Goal: Check status: Check status

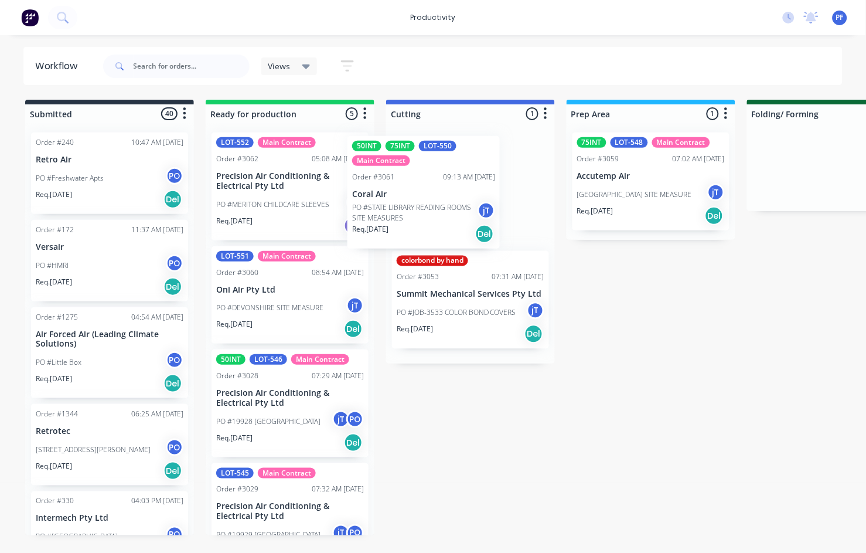
drag, startPoint x: 301, startPoint y: 332, endPoint x: 441, endPoint y: 221, distance: 178.5
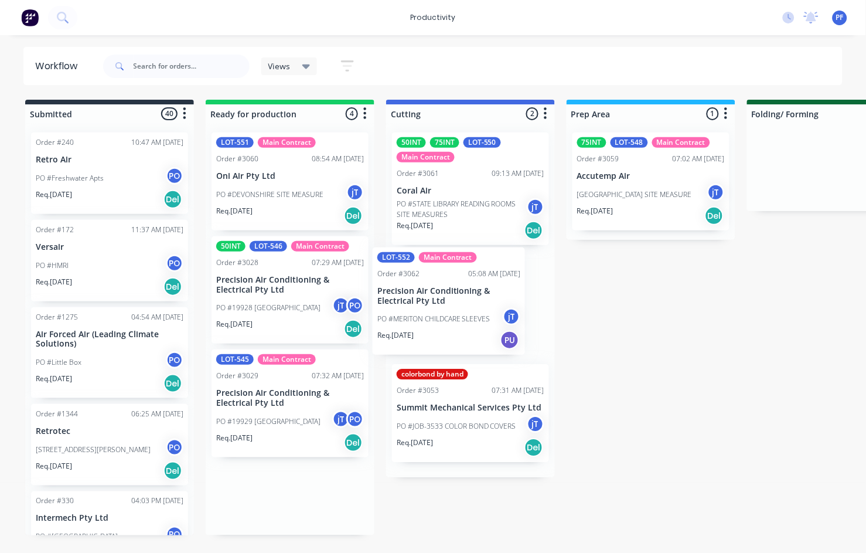
drag, startPoint x: 288, startPoint y: 220, endPoint x: 452, endPoint y: 335, distance: 200.3
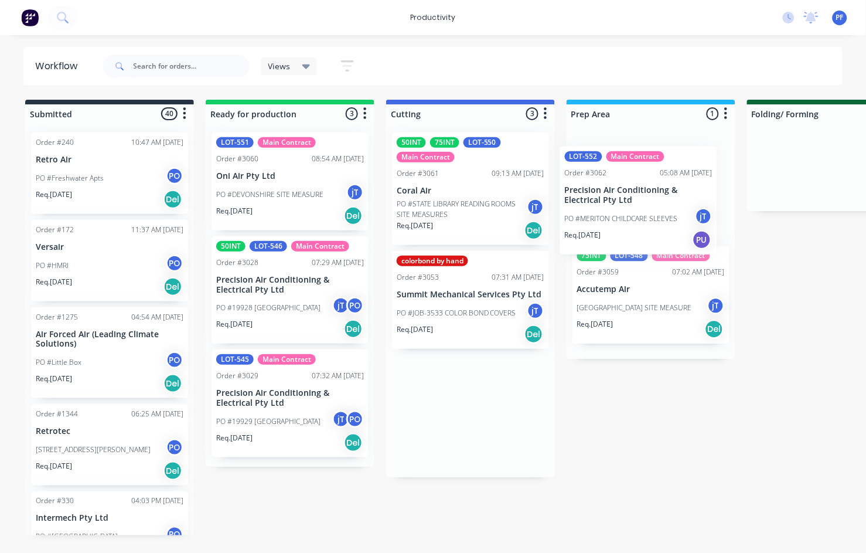
drag, startPoint x: 489, startPoint y: 300, endPoint x: 660, endPoint y: 197, distance: 200.3
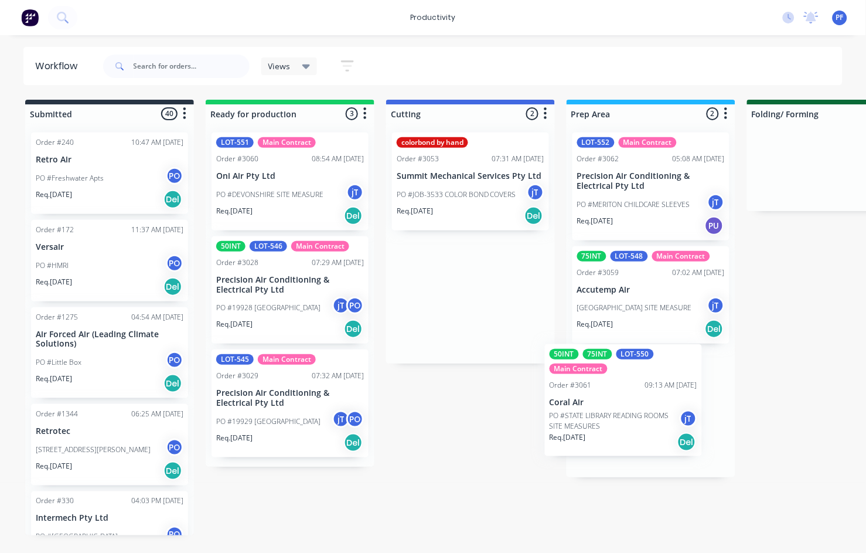
drag, startPoint x: 505, startPoint y: 213, endPoint x: 661, endPoint y: 434, distance: 270.3
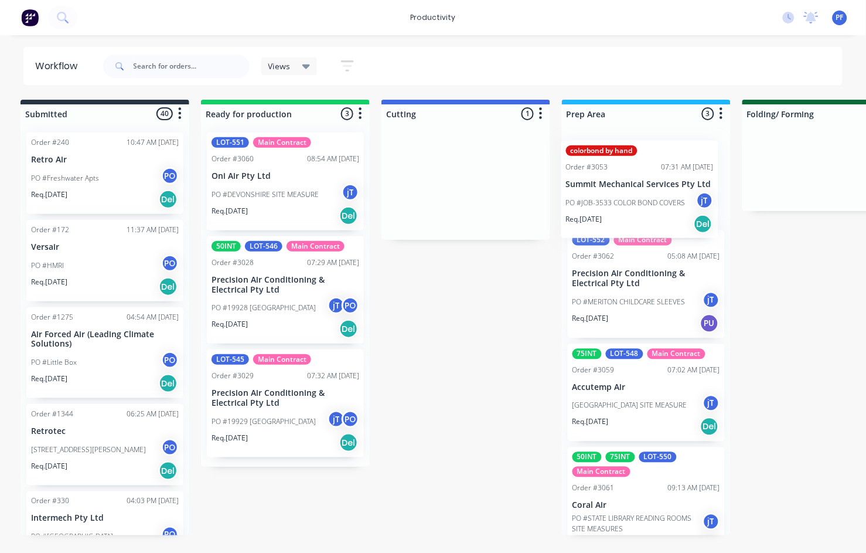
drag, startPoint x: 448, startPoint y: 178, endPoint x: 620, endPoint y: 180, distance: 172.3
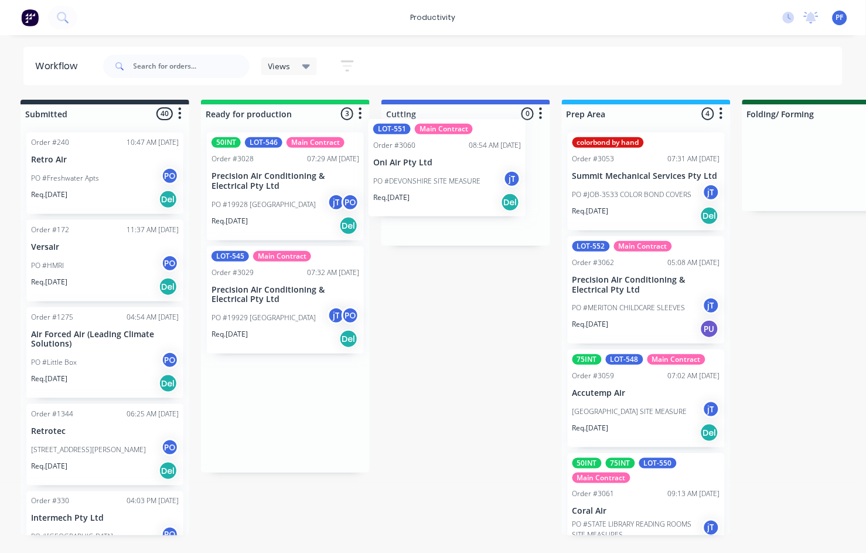
drag, startPoint x: 261, startPoint y: 189, endPoint x: 428, endPoint y: 176, distance: 167.5
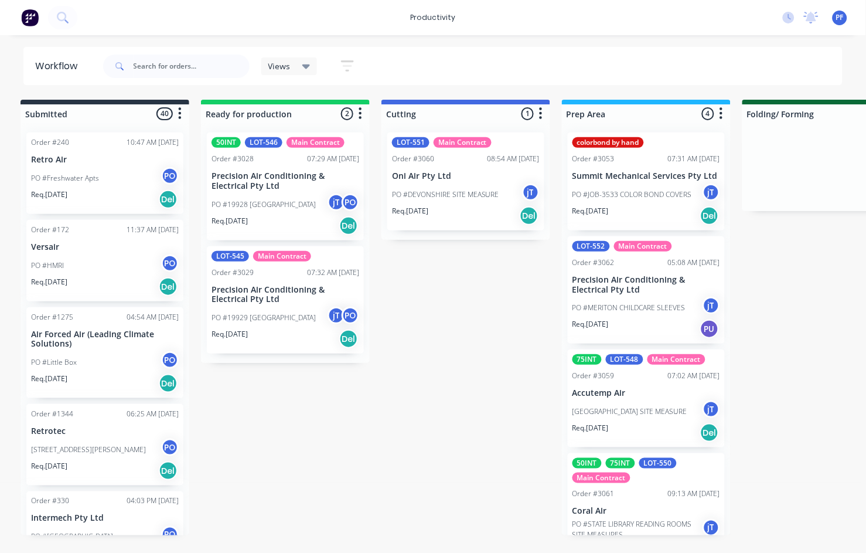
drag, startPoint x: 19, startPoint y: 64, endPoint x: 13, endPoint y: 77, distance: 14.2
click at [19, 64] on div "Workflow Views Save new view None (Default) edit Assembly edit Dispatch edit In…" at bounding box center [433, 66] width 866 height 38
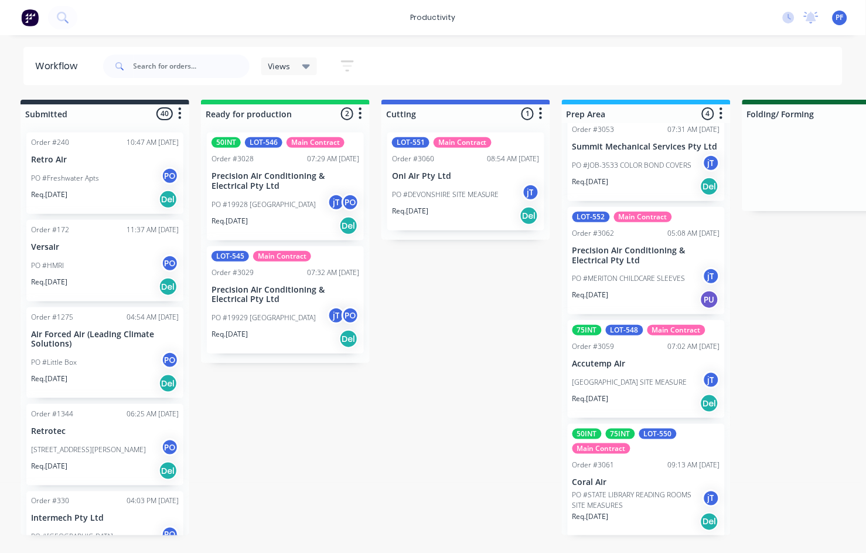
scroll to position [0, 6]
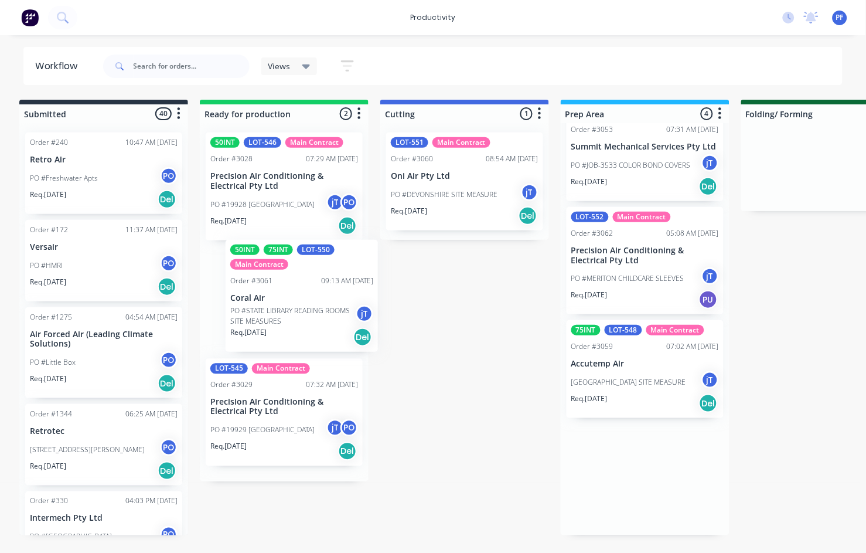
drag, startPoint x: 654, startPoint y: 496, endPoint x: 309, endPoint y: 312, distance: 391.4
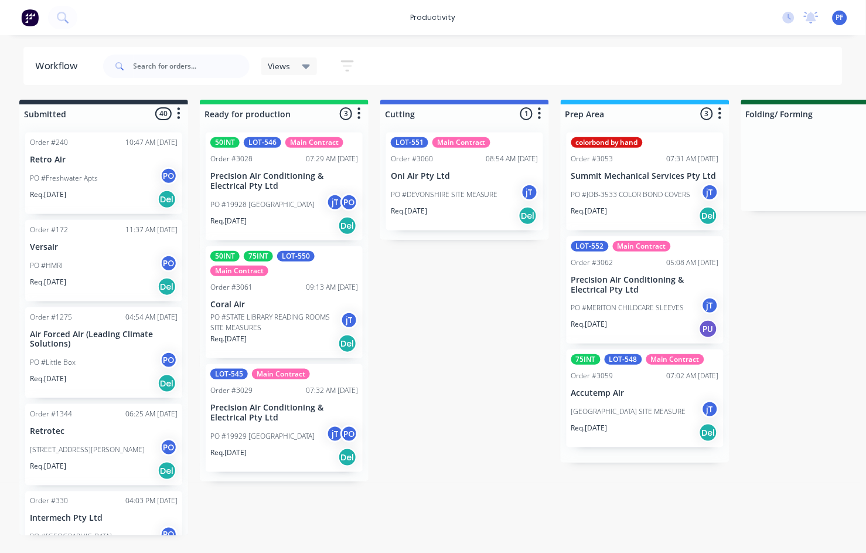
scroll to position [0, 0]
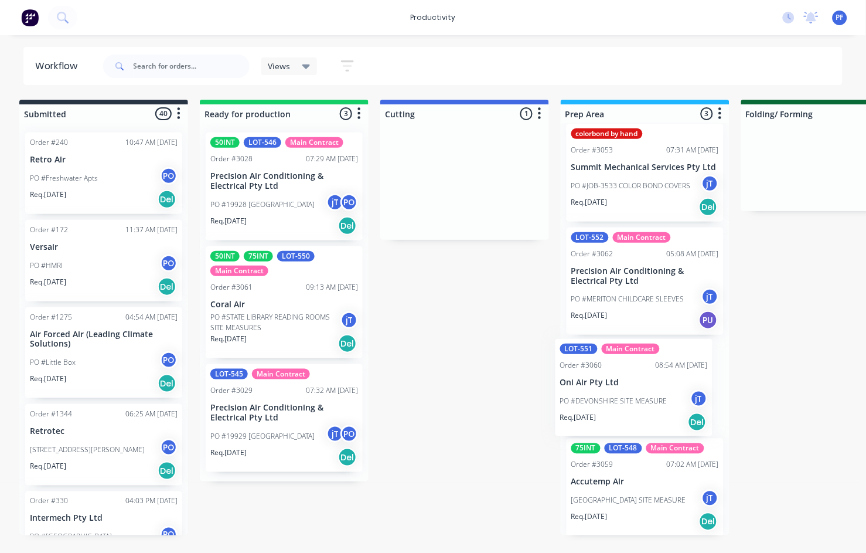
scroll to position [15, 0]
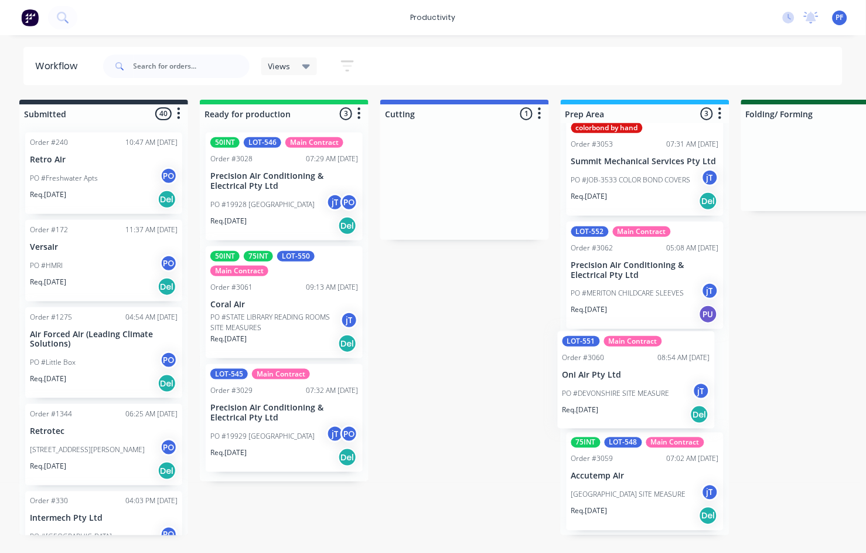
drag, startPoint x: 413, startPoint y: 203, endPoint x: 589, endPoint y: 401, distance: 265.2
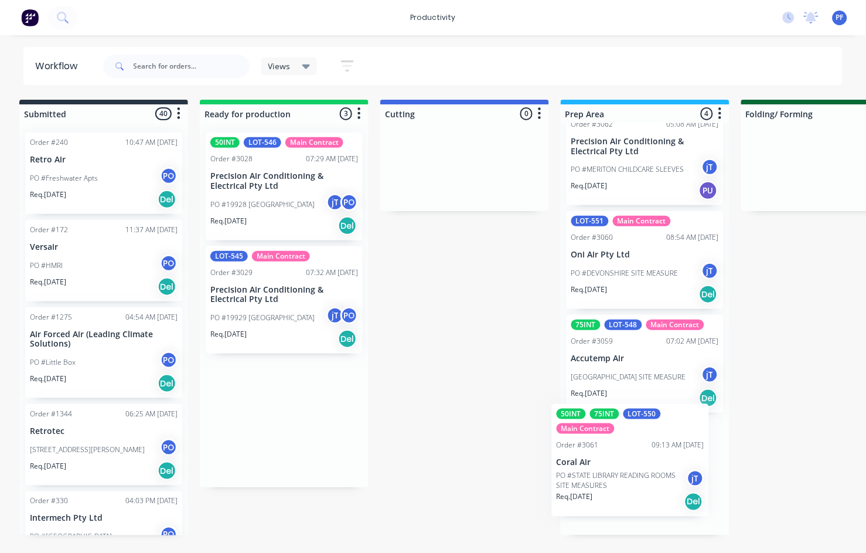
drag, startPoint x: 319, startPoint y: 320, endPoint x: 674, endPoint y: 478, distance: 389.0
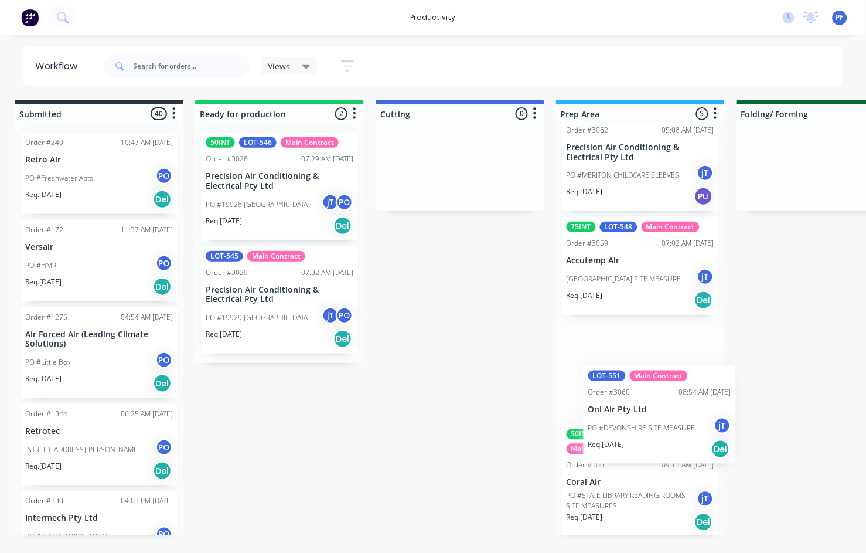
scroll to position [0, 18]
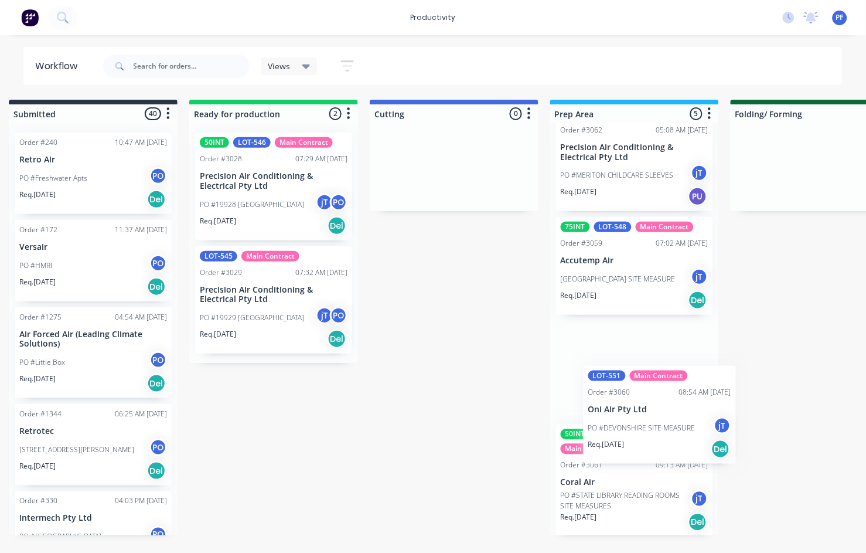
drag, startPoint x: 643, startPoint y: 262, endPoint x: 655, endPoint y: 383, distance: 120.7
click at [660, 412] on div "colorbond by hand Order #3053 07:31 AM [DATE] Summit Mechanical Services Pty Lt…" at bounding box center [634, 329] width 169 height 412
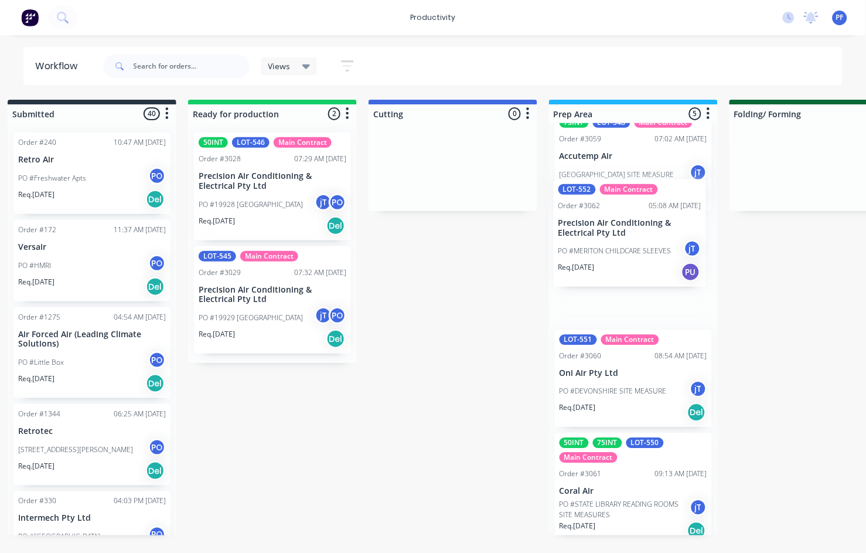
scroll to position [122, 0]
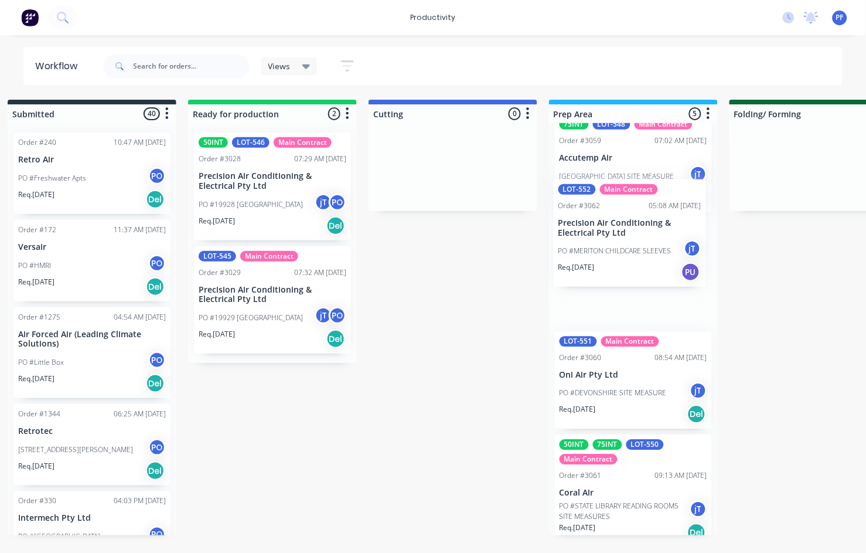
drag, startPoint x: 611, startPoint y: 198, endPoint x: 610, endPoint y: 288, distance: 90.2
click at [610, 288] on div "colorbond by hand Order #3053 07:31 AM [DATE] Summit Mechanical Services Pty Lt…" at bounding box center [633, 329] width 169 height 412
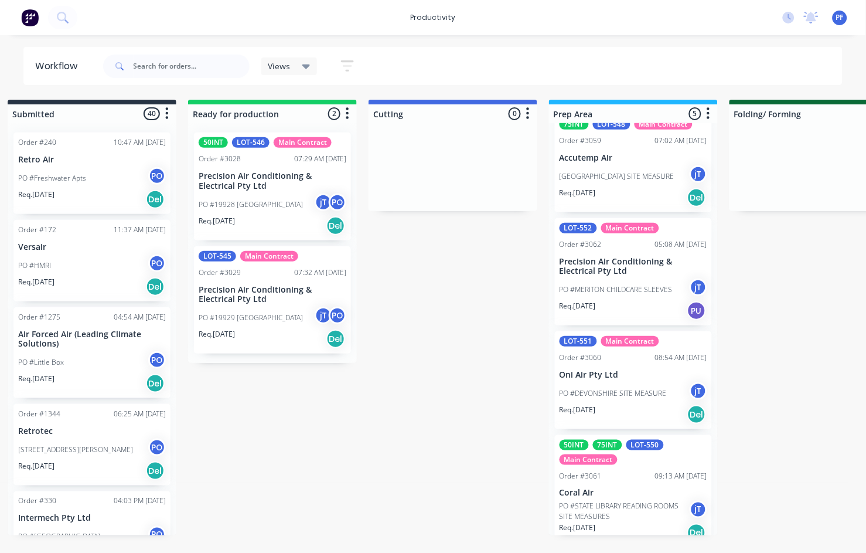
click at [19, 35] on div "productivity productivity Workflow Planner Delivery Scheduling Timesheets No ne…" at bounding box center [415, 241] width 866 height 482
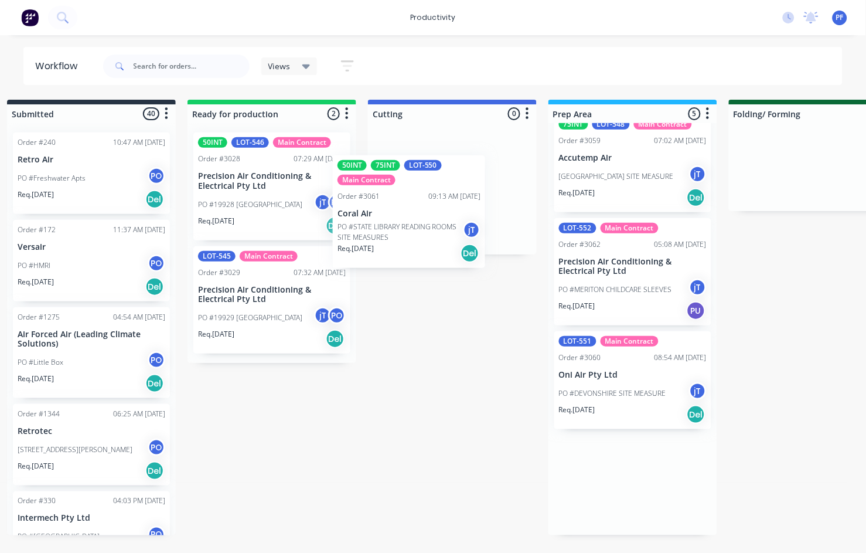
drag, startPoint x: 653, startPoint y: 473, endPoint x: 432, endPoint y: 182, distance: 365.1
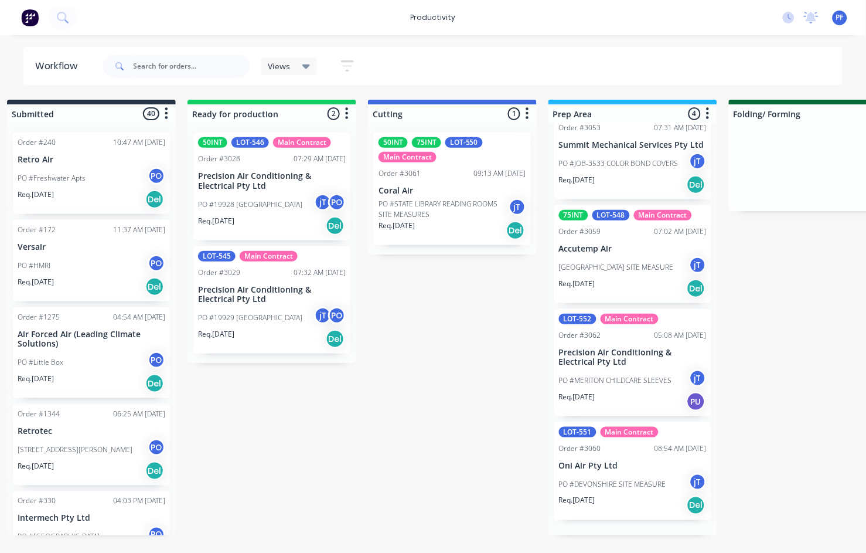
scroll to position [15, 0]
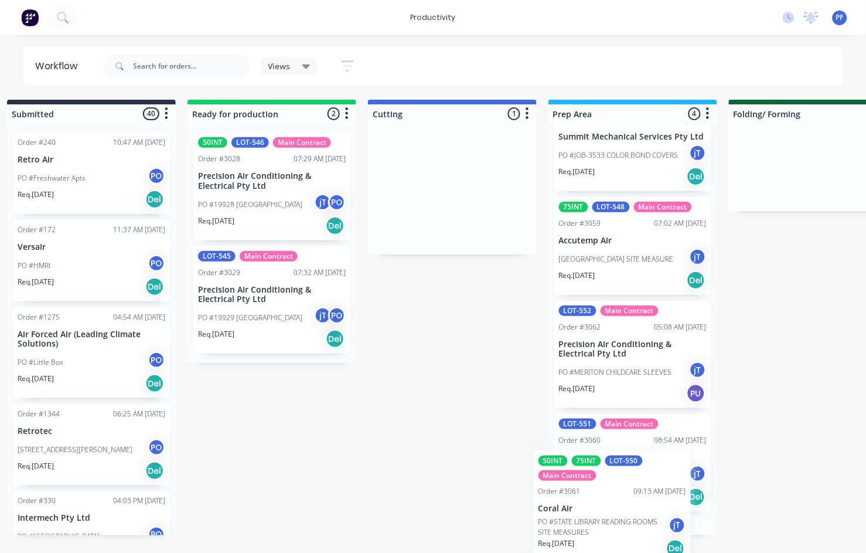
scroll to position [132, 0]
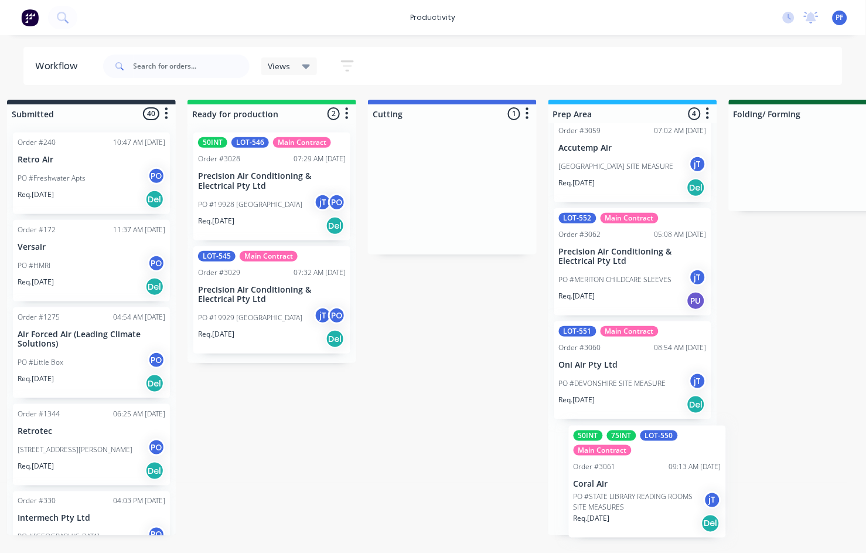
drag, startPoint x: 408, startPoint y: 189, endPoint x: 605, endPoint y: 479, distance: 350.5
click at [8, 324] on div "Order #240 10:47 AM [DATE] Retro Air PO #Freshwater Apts PO Req. [DATE] Del Ord…" at bounding box center [91, 329] width 169 height 412
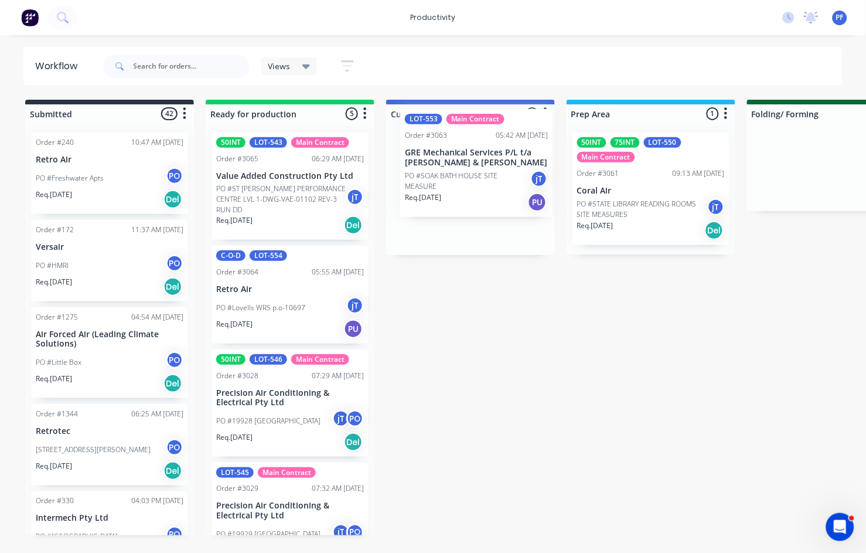
drag, startPoint x: 296, startPoint y: 394, endPoint x: 485, endPoint y: 155, distance: 304.4
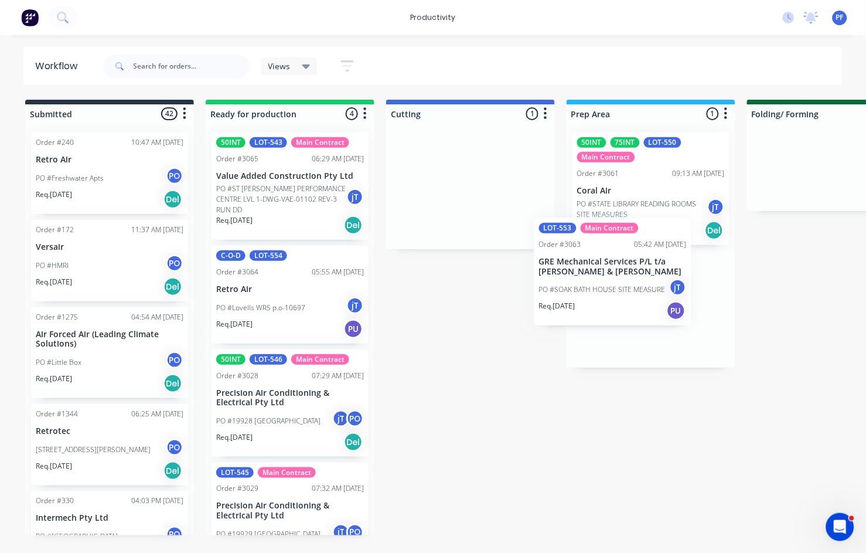
drag, startPoint x: 464, startPoint y: 183, endPoint x: 615, endPoint y: 270, distance: 174.6
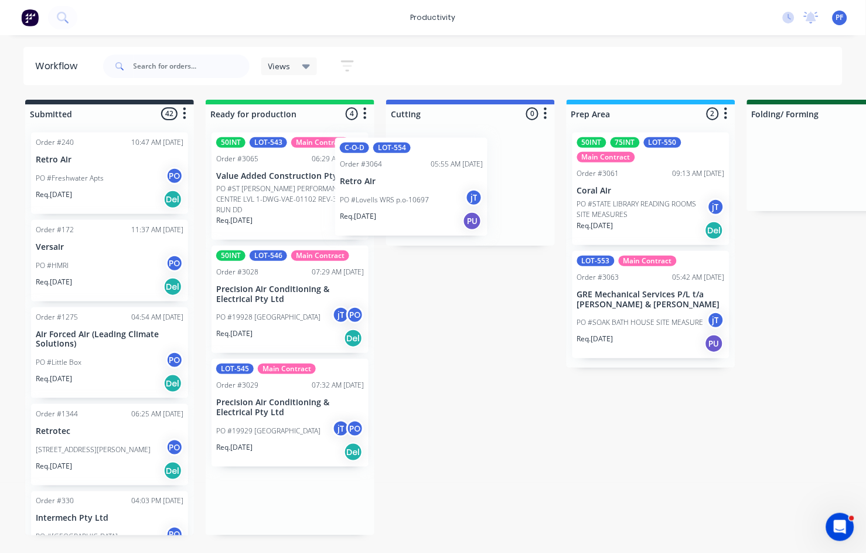
drag, startPoint x: 294, startPoint y: 284, endPoint x: 422, endPoint y: 177, distance: 167.2
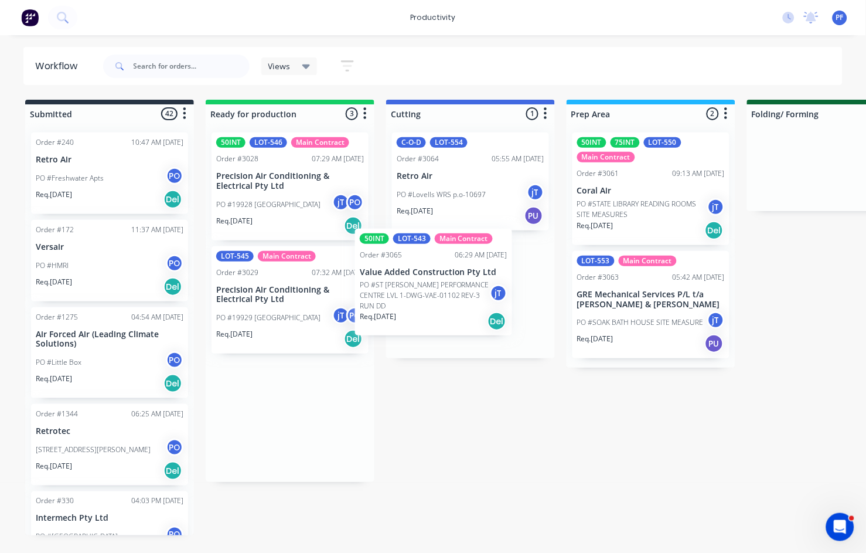
drag, startPoint x: 338, startPoint y: 189, endPoint x: 489, endPoint y: 291, distance: 182.3
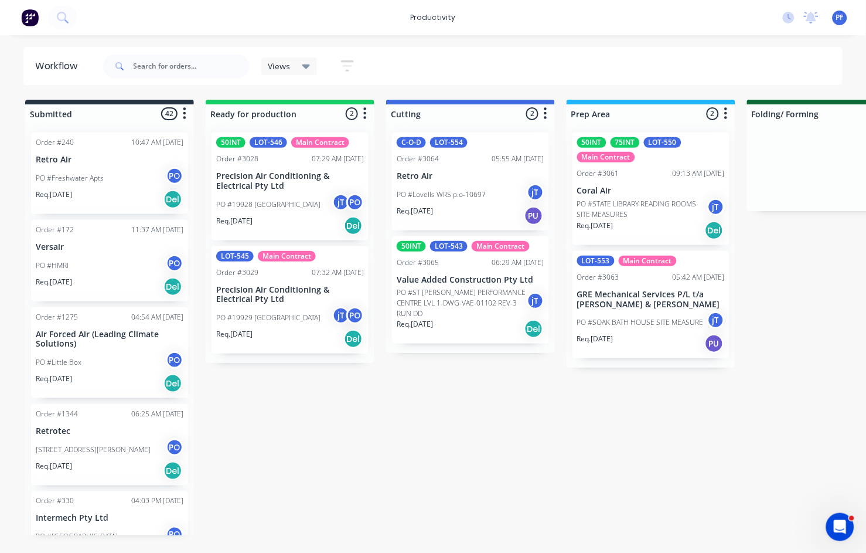
click at [6, 47] on div "Workflow Views Save new view None (Default) edit Assembly edit Dispatch edit In…" at bounding box center [433, 66] width 866 height 38
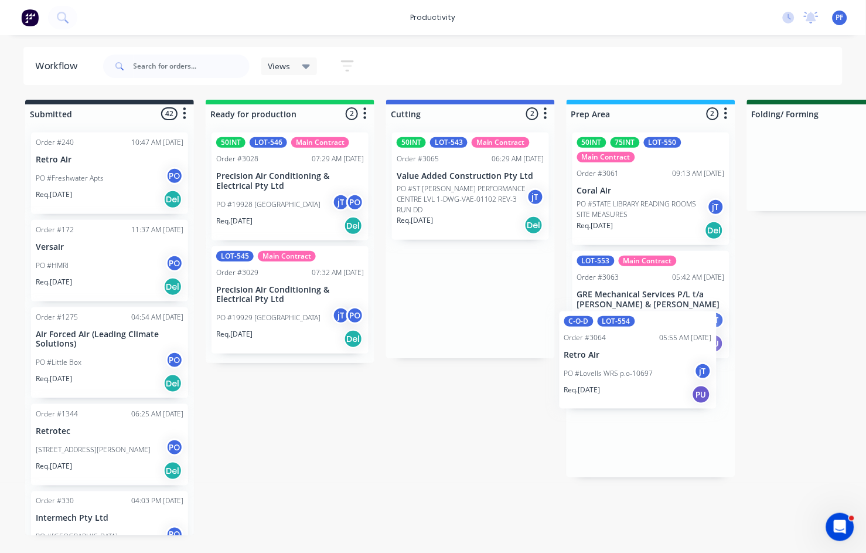
drag, startPoint x: 461, startPoint y: 202, endPoint x: 635, endPoint y: 384, distance: 252.0
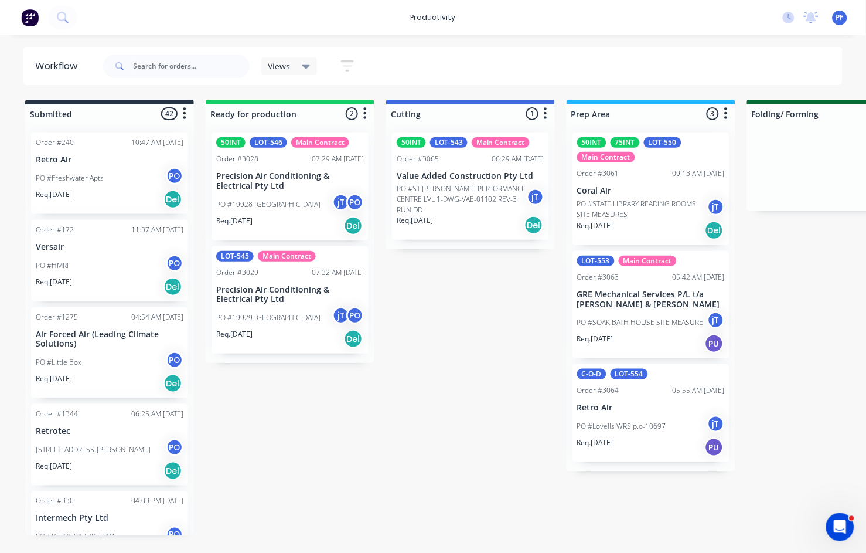
drag, startPoint x: 6, startPoint y: 118, endPoint x: 12, endPoint y: 118, distance: 6.4
